Goal: Check status: Check status

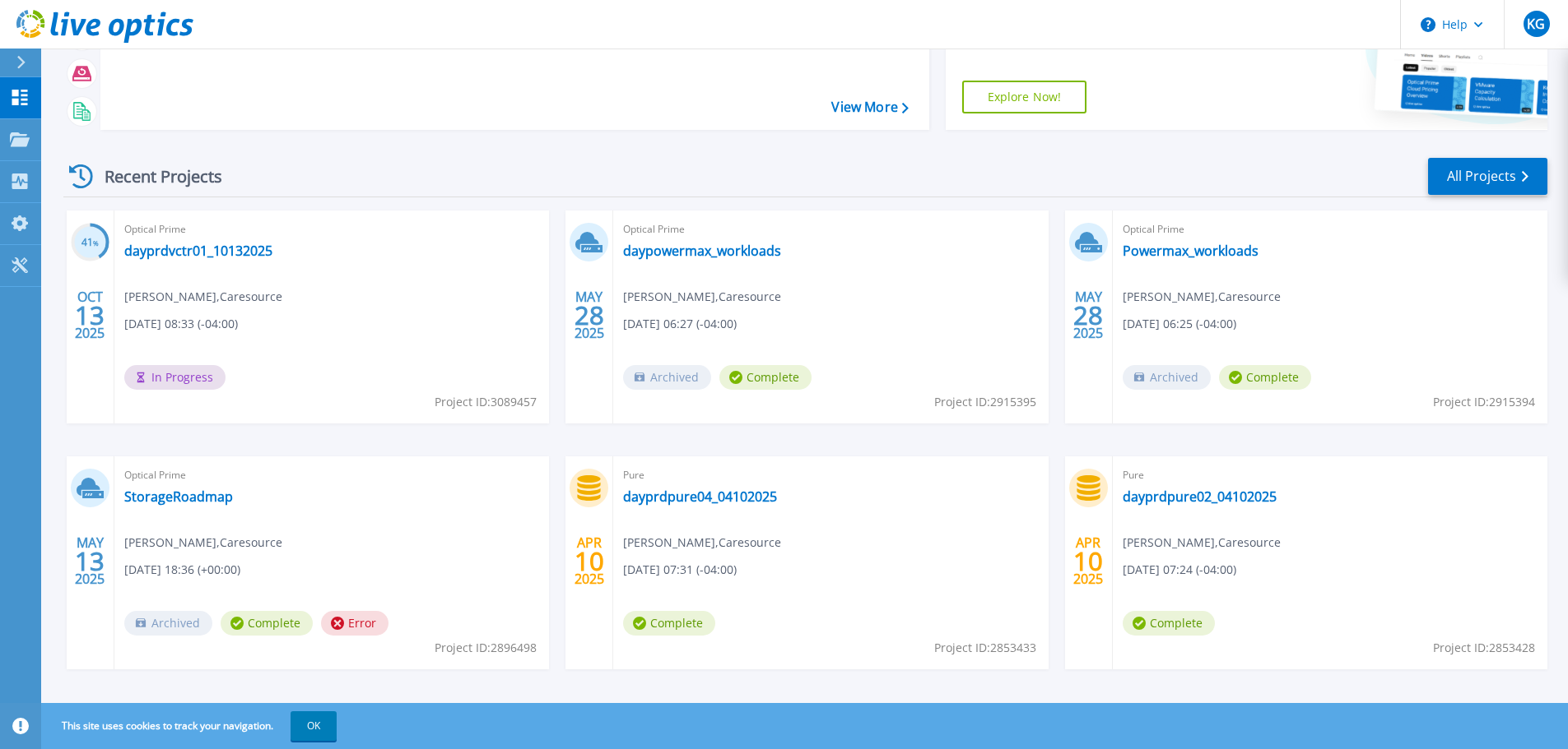
scroll to position [162, 0]
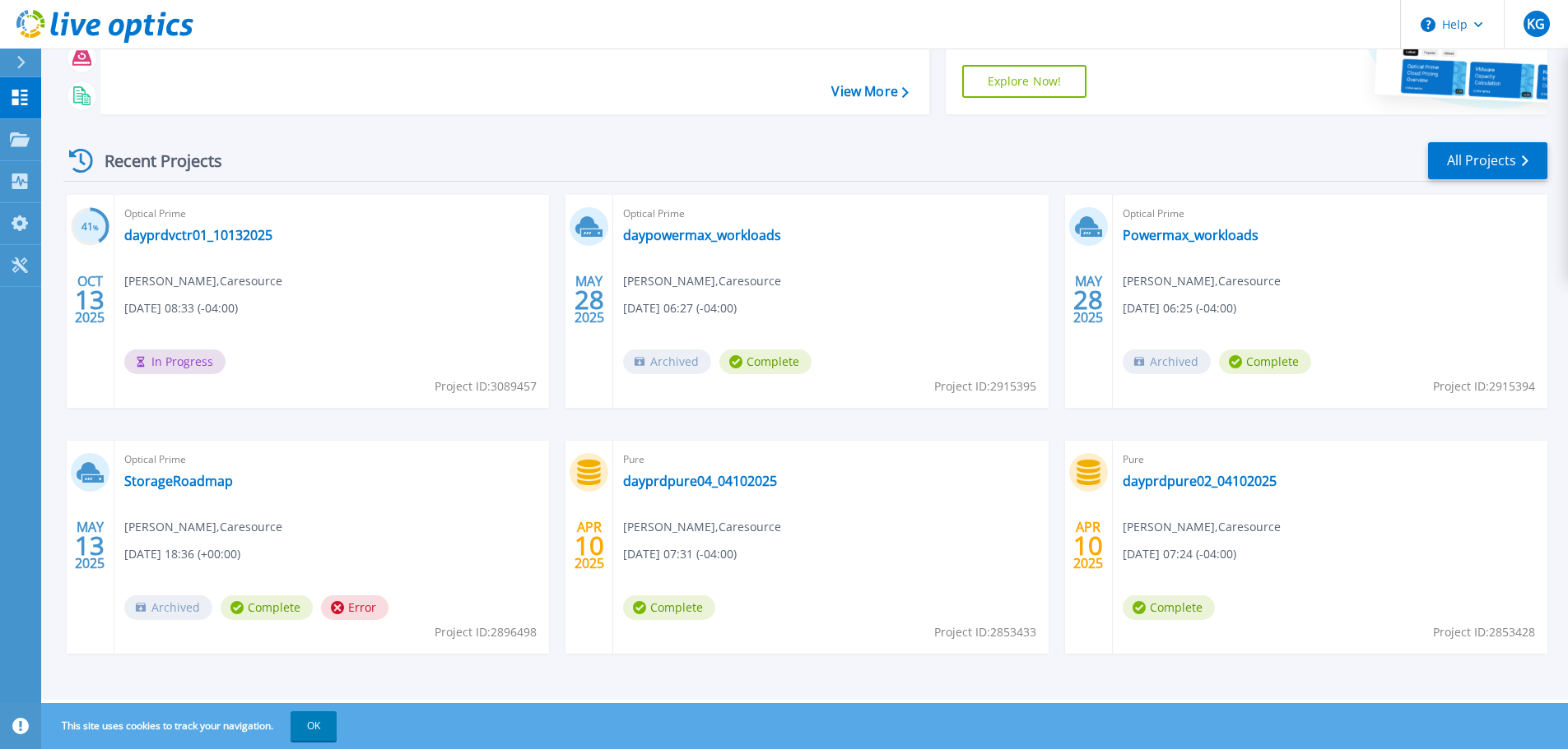
click at [422, 322] on div "Optical Prime dayprdvctr01_10132025 [PERSON_NAME] , Caresource [DATE] 08:33 (-0…" at bounding box center [331, 301] width 435 height 213
click at [547, 103] on div "Download Collector Upload Files Cloud Pricing Calculator" at bounding box center [512, 38] width 817 height 137
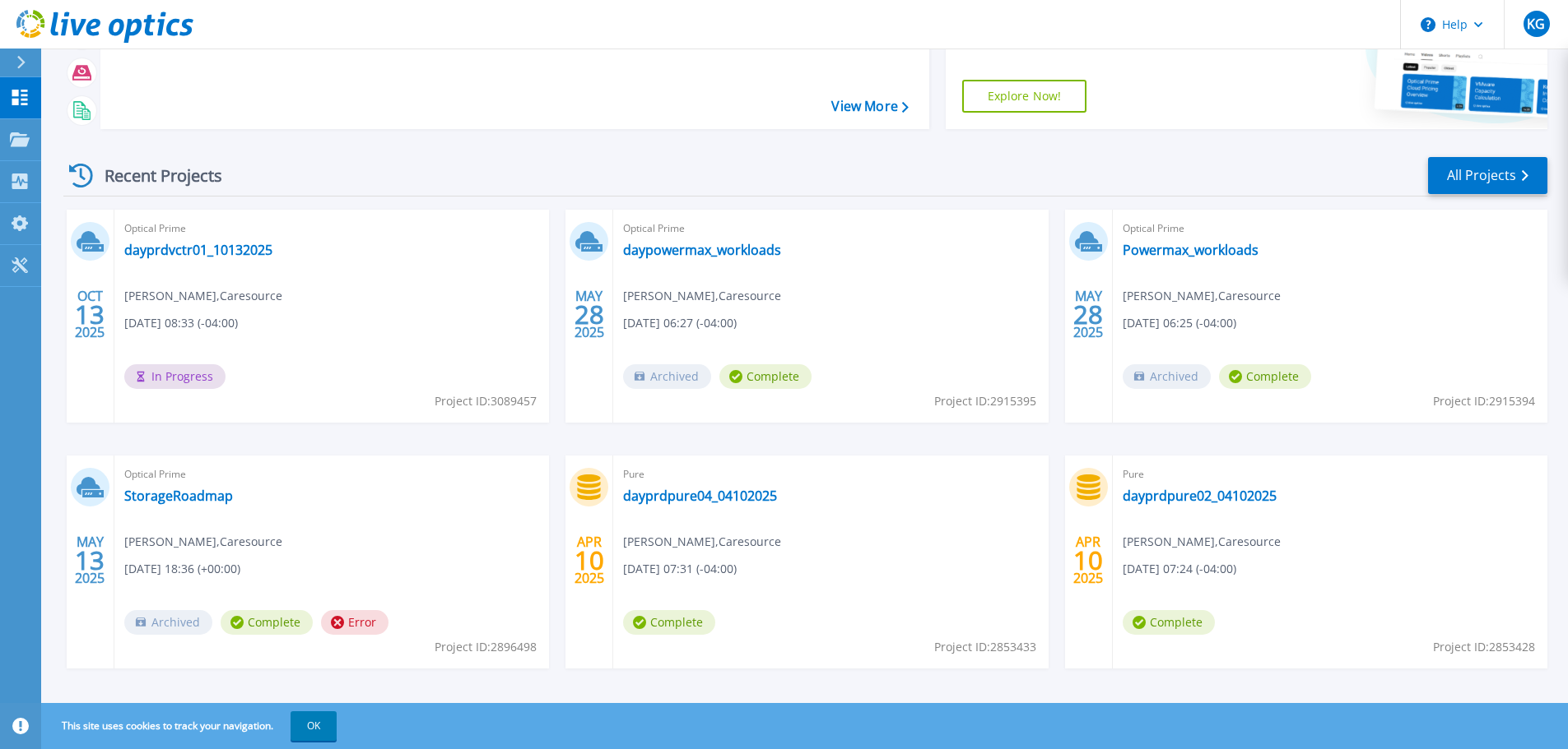
scroll to position [162, 0]
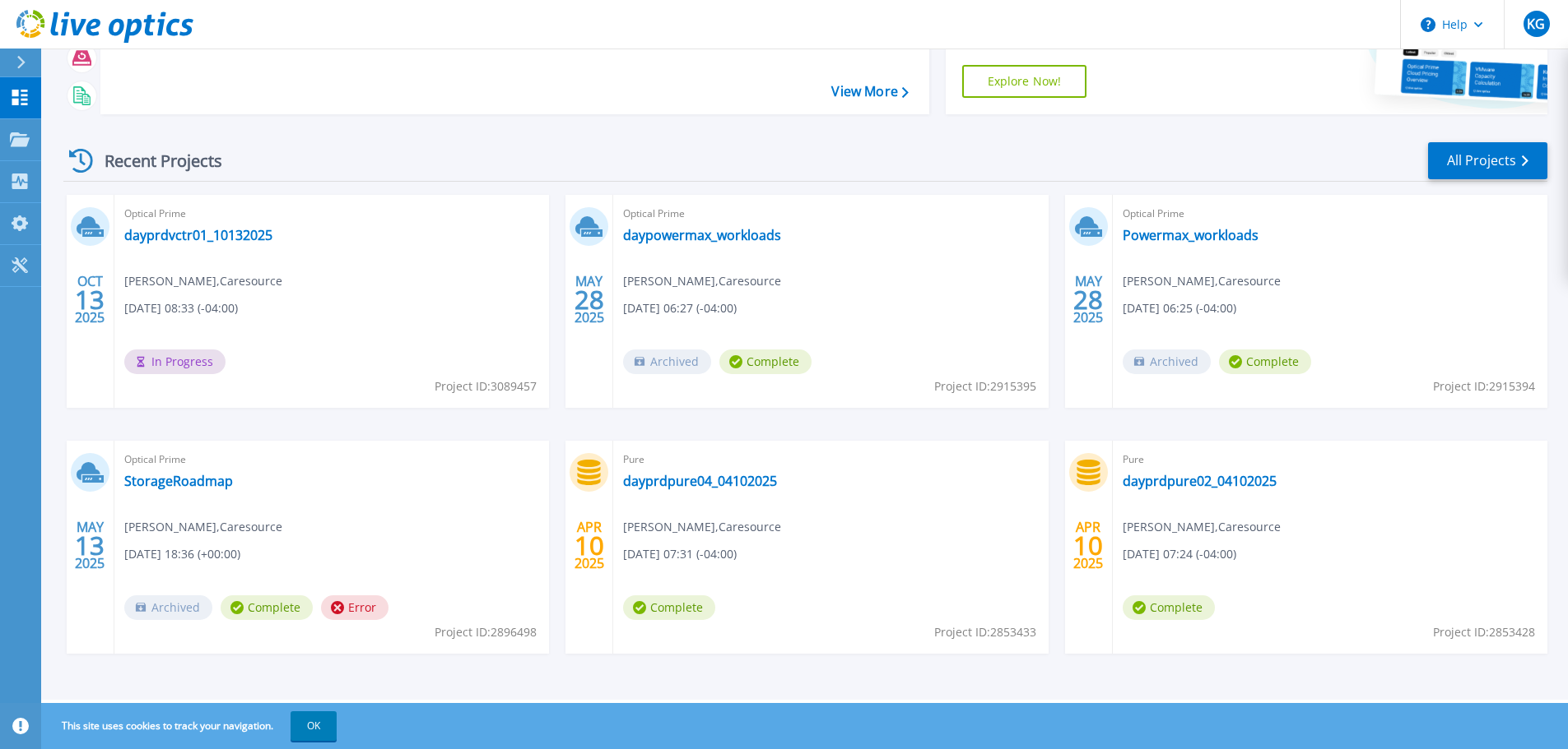
click at [1460, 184] on div "Recent Projects All Projects OCT 13 2025 Optical Prime dayprdvctr01_10132025 Ka…" at bounding box center [805, 414] width 1484 height 572
click at [1484, 168] on link "All Projects" at bounding box center [1487, 161] width 119 height 37
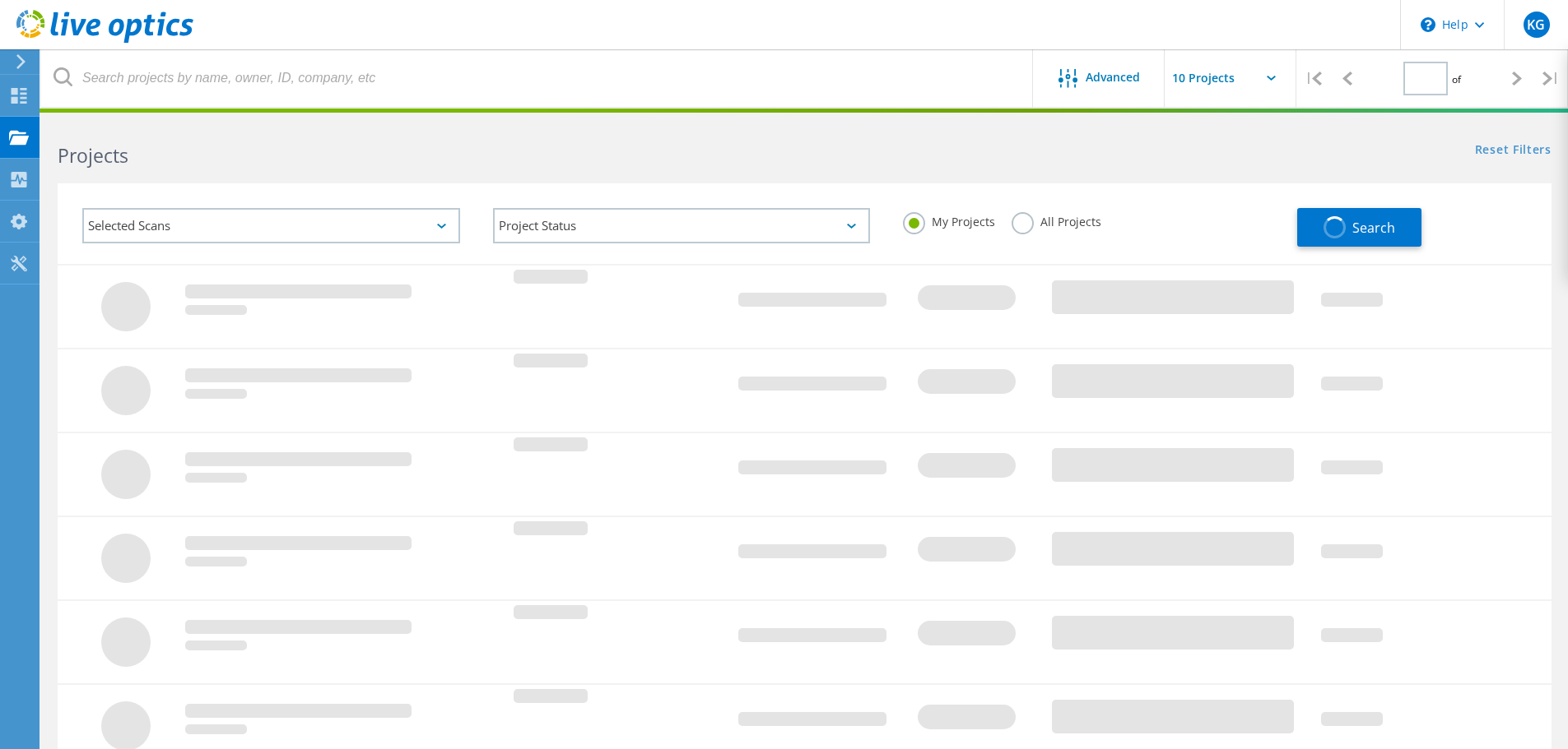
click at [411, 224] on div "Selected Scans" at bounding box center [271, 225] width 378 height 35
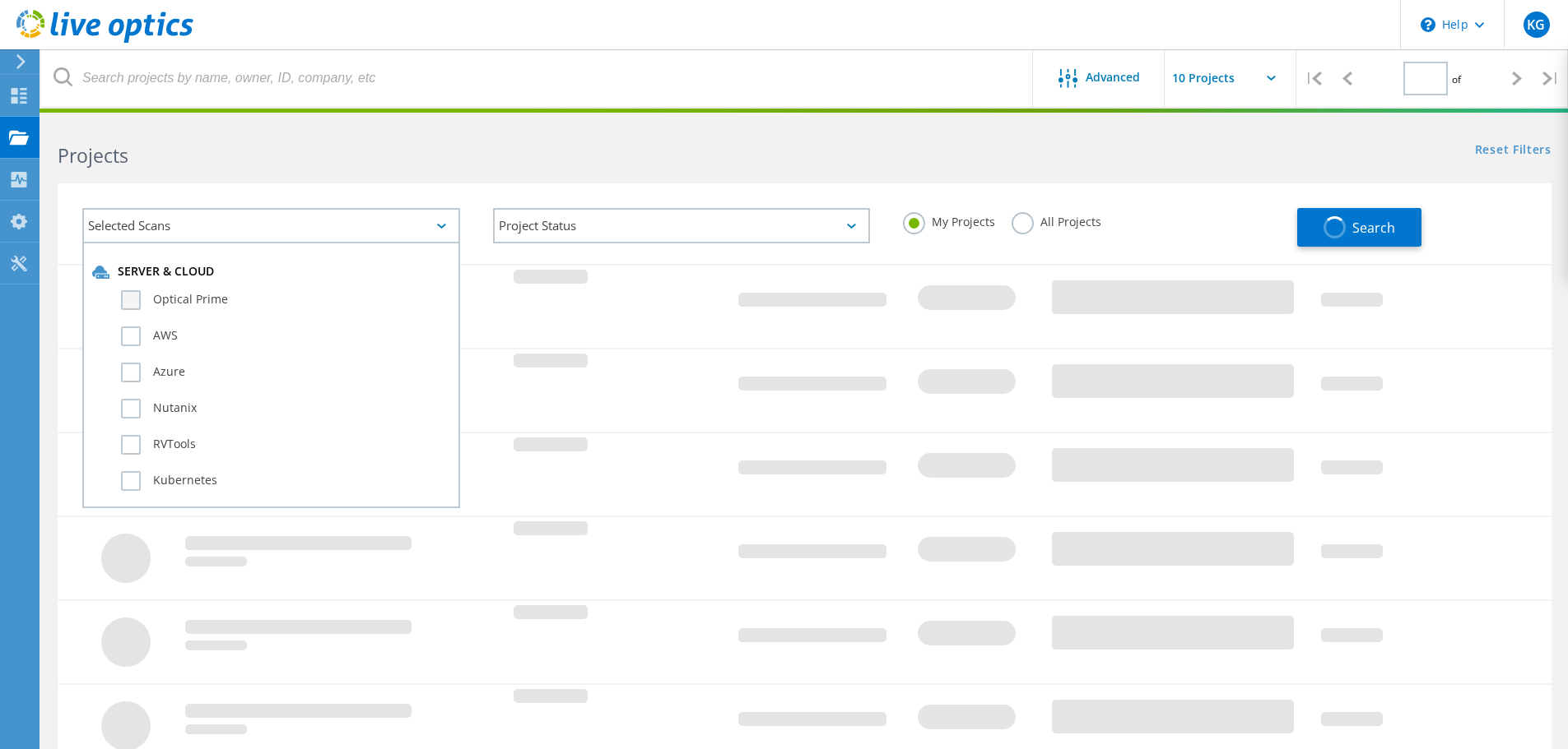
click at [139, 300] on label "Optical Prime" at bounding box center [285, 300] width 329 height 20
click at [0, 0] on input "Optical Prime" at bounding box center [0, 0] width 0 height 0
click at [1374, 219] on span "Search" at bounding box center [1373, 228] width 43 height 18
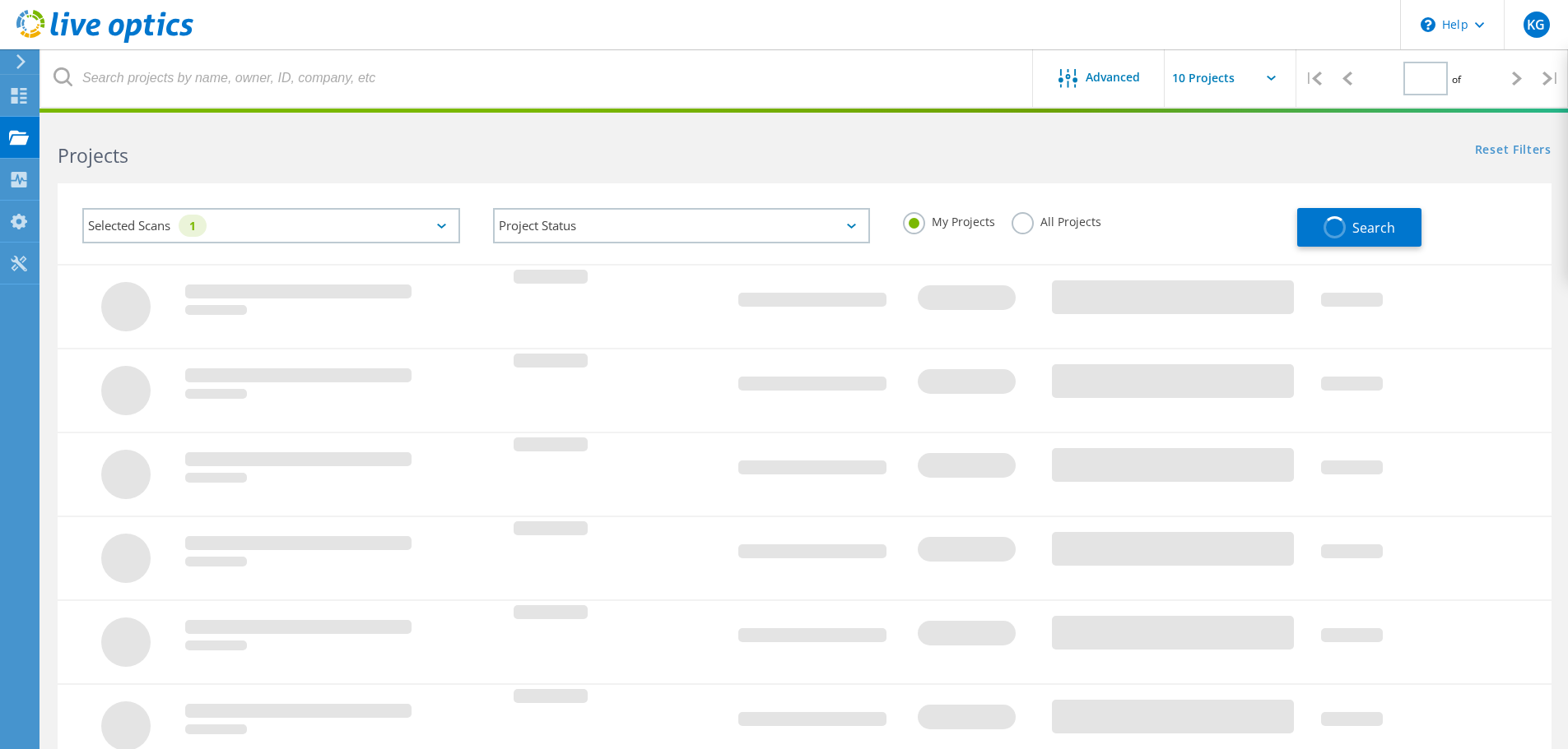
type input "1"
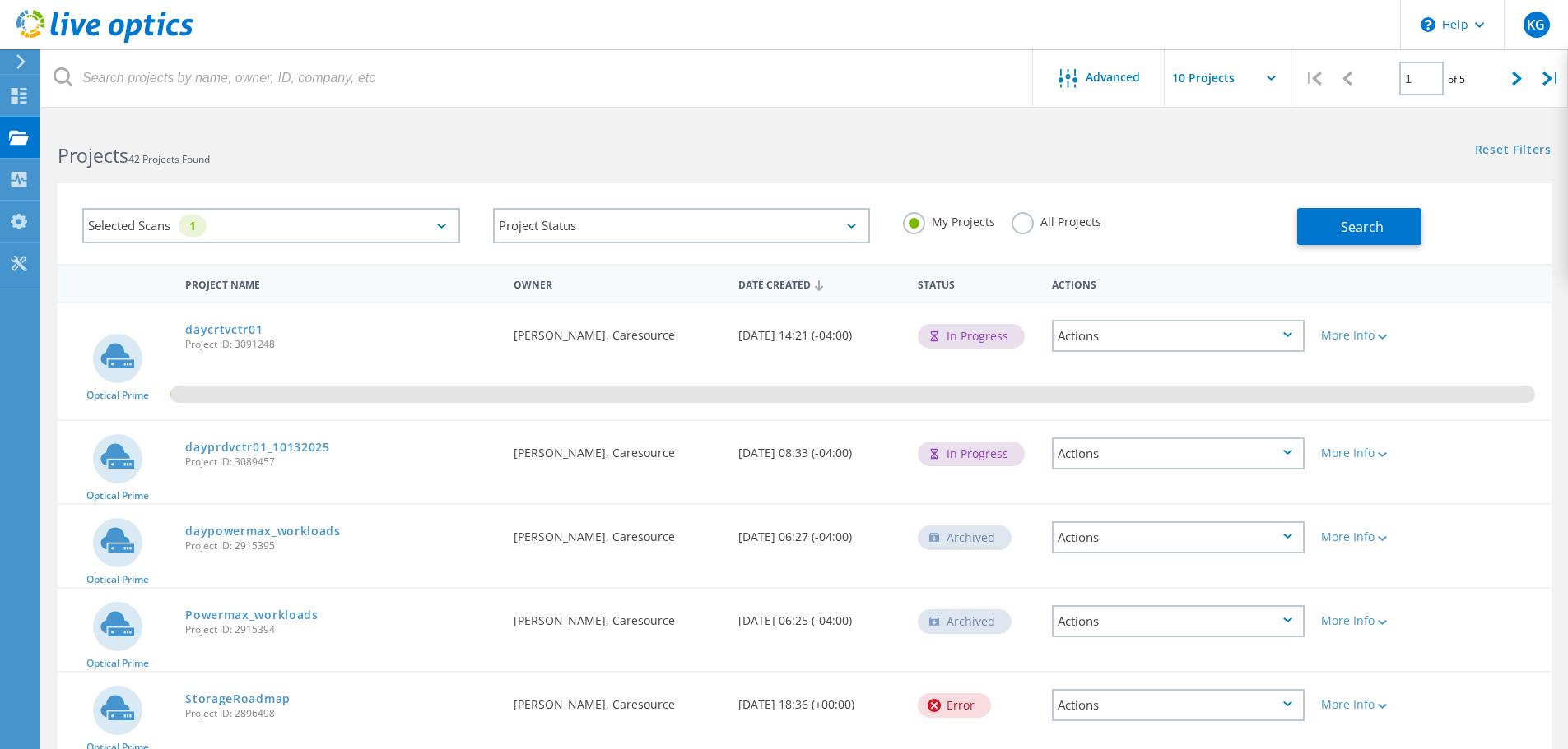
click at [1284, 340] on div "Actions" at bounding box center [1177, 336] width 253 height 32
click at [1523, 385] on div "0.03%" at bounding box center [804, 361] width 1494 height 116
click at [1290, 455] on div "Actions" at bounding box center [1177, 454] width 253 height 32
click at [1457, 363] on div "0.03%" at bounding box center [804, 361] width 1494 height 116
